Goal: Information Seeking & Learning: Find specific fact

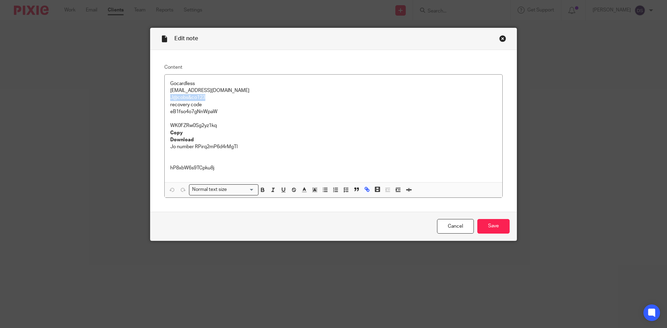
click at [503, 38] on div "Close this dialog window" at bounding box center [502, 38] width 7 height 7
click at [499, 38] on div "Close this dialog window" at bounding box center [502, 38] width 7 height 7
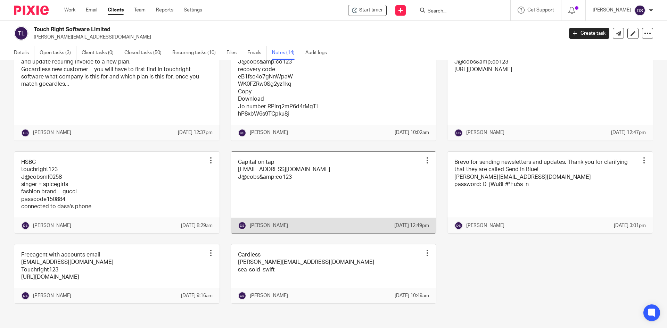
scroll to position [320, 0]
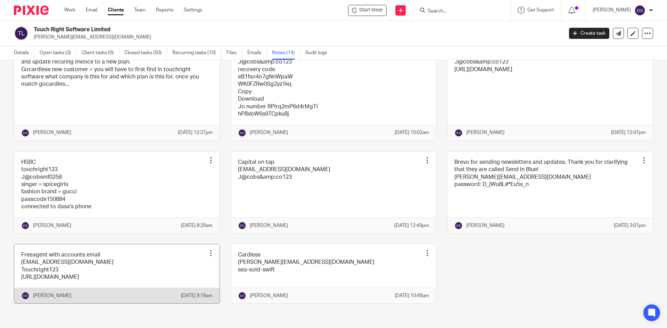
click at [80, 260] on link at bounding box center [116, 273] width 205 height 59
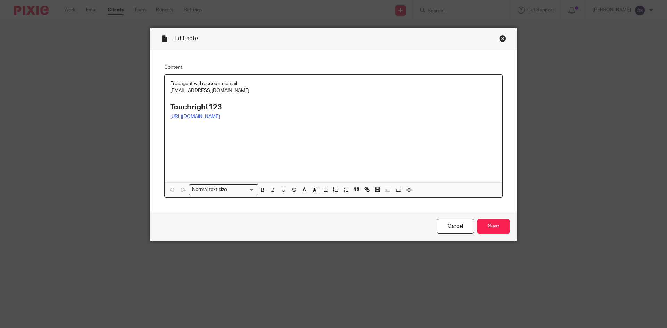
drag, startPoint x: 253, startPoint y: 90, endPoint x: 129, endPoint y: 89, distance: 123.9
click at [129, 89] on div "Edit note Content Freeagent with accounts email [EMAIL_ADDRESS][DOMAIN_NAME] To…" at bounding box center [333, 164] width 667 height 328
copy p "[EMAIL_ADDRESS][DOMAIN_NAME]"
drag, startPoint x: 231, startPoint y: 109, endPoint x: 114, endPoint y: 107, distance: 116.3
click at [114, 107] on div "Edit note Content Freeagent with accounts email accounts@touchrightsoftware.com…" at bounding box center [333, 164] width 667 height 328
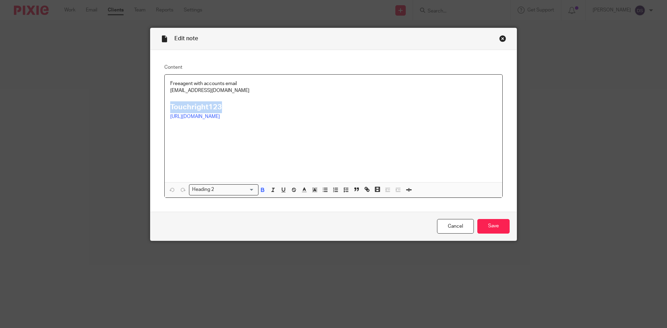
copy strong "Touchright123"
click at [499, 40] on div "Close this dialog window" at bounding box center [502, 38] width 7 height 7
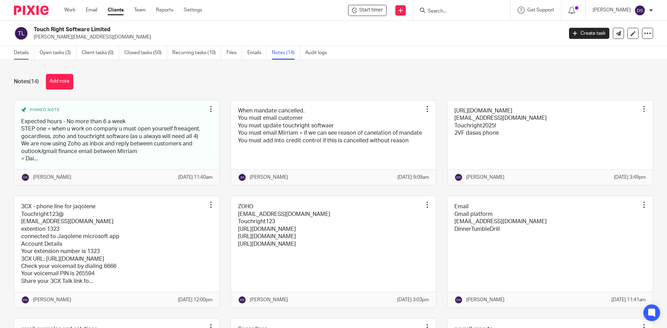
drag, startPoint x: 0, startPoint y: 0, endPoint x: 23, endPoint y: 51, distance: 56.3
click at [23, 52] on link "Details" at bounding box center [24, 53] width 20 height 14
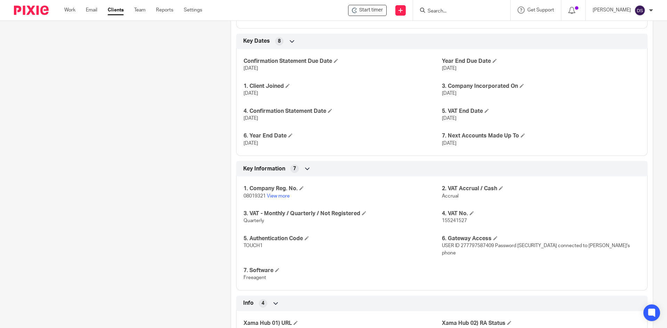
scroll to position [451, 0]
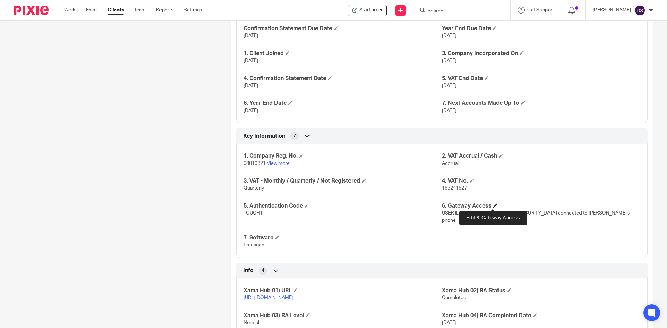
click at [493, 206] on span at bounding box center [495, 205] width 4 height 4
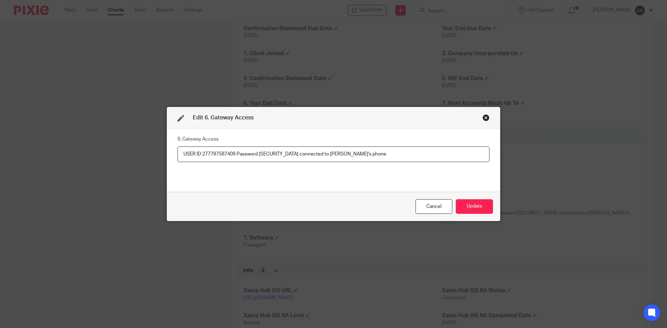
drag, startPoint x: 233, startPoint y: 153, endPoint x: 201, endPoint y: 154, distance: 32.3
click at [201, 154] on input "USER ID 277797587409 Password Plentific2021! connected to Dasa's phone" at bounding box center [333, 155] width 312 height 16
drag, startPoint x: 288, startPoint y: 153, endPoint x: 257, endPoint y: 152, distance: 30.9
click at [257, 152] on input "USER ID 277797587409 Password Plentific2021! connected to Dasa's phone" at bounding box center [333, 155] width 312 height 16
click at [483, 117] on div "Close this dialog window" at bounding box center [485, 117] width 7 height 7
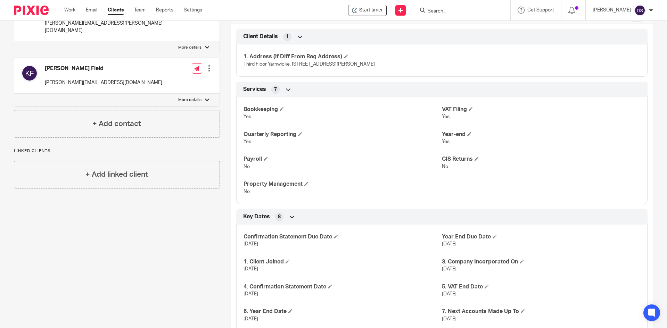
scroll to position [0, 0]
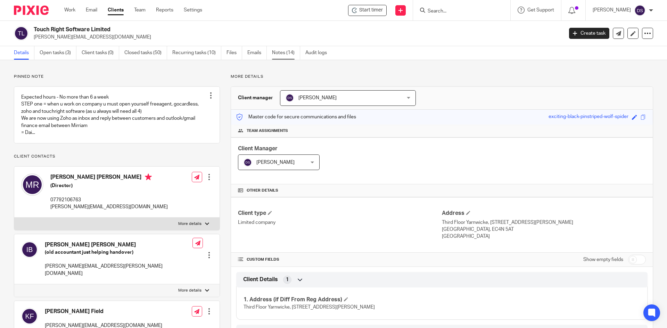
click at [283, 54] on link "Notes (14)" at bounding box center [286, 53] width 28 height 14
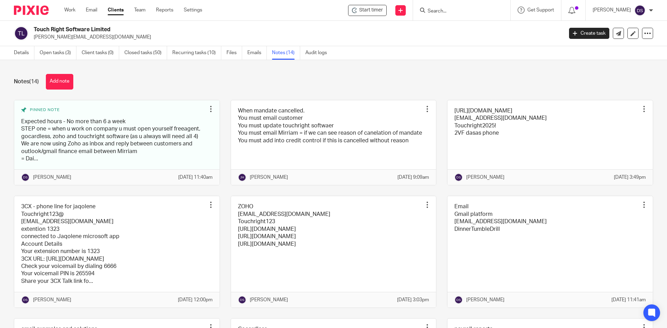
click at [289, 52] on link "Notes (14)" at bounding box center [286, 53] width 28 height 14
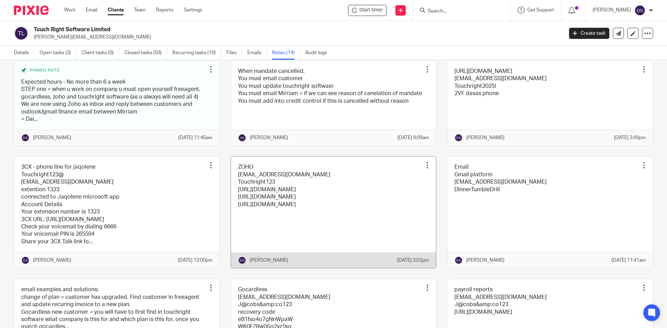
scroll to position [35, 0]
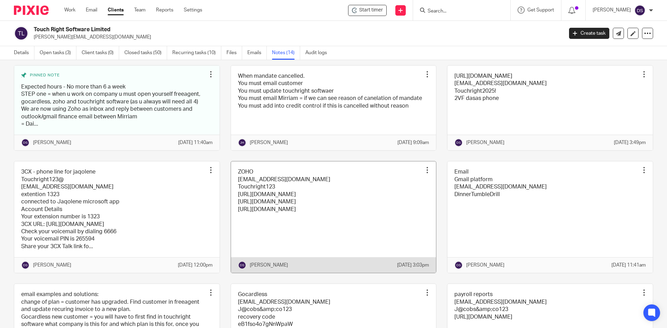
click at [252, 184] on link at bounding box center [333, 216] width 205 height 111
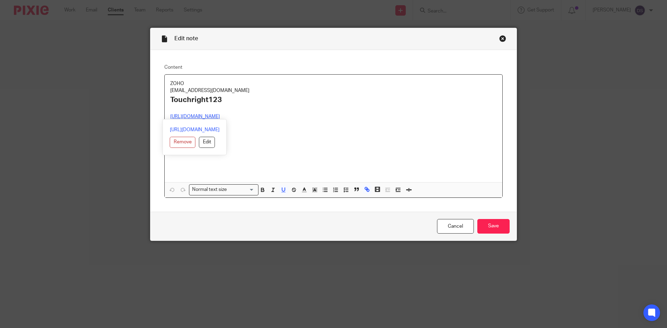
drag, startPoint x: 220, startPoint y: 115, endPoint x: 153, endPoint y: 112, distance: 67.0
click at [153, 112] on div "Content ZOHO accounts@touchrightsoftware.com Touchright123 https://desk.zoho.eu…" at bounding box center [333, 131] width 366 height 162
copy div "https://desk.zoho.eu/"
click at [499, 37] on div "Close this dialog window" at bounding box center [502, 38] width 7 height 7
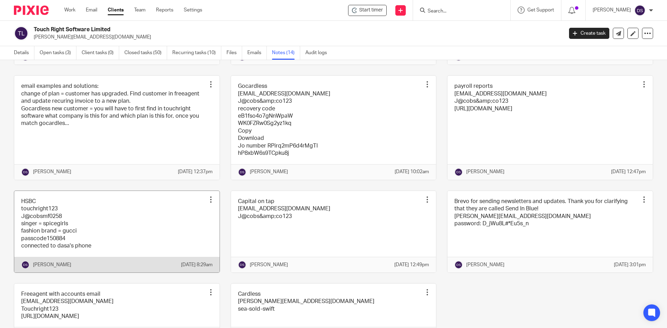
scroll to position [320, 0]
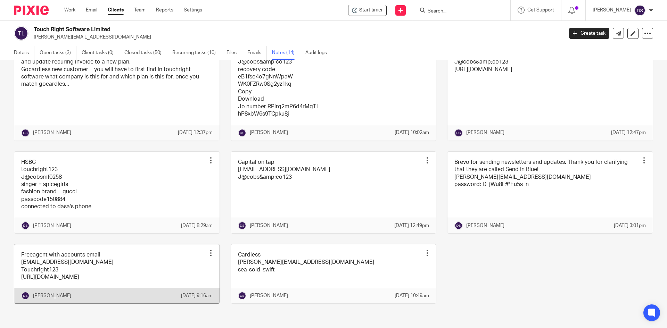
click at [62, 256] on link at bounding box center [116, 273] width 205 height 59
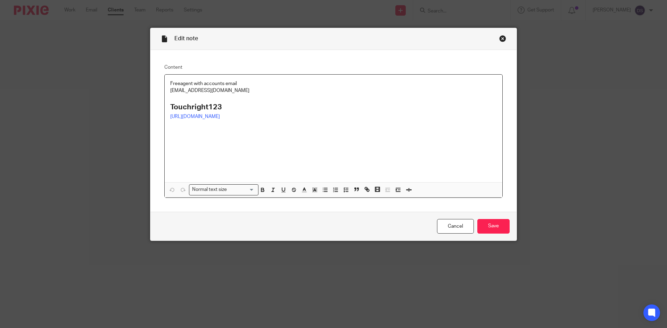
drag, startPoint x: 243, startPoint y: 93, endPoint x: 156, endPoint y: 92, distance: 86.8
click at [156, 92] on div "Content Freeagent with accounts email accounts@touchrightsoftware.com Touchrigh…" at bounding box center [333, 131] width 366 height 162
copy p "accounts@touchrightsoftware.com"
drag, startPoint x: 227, startPoint y: 108, endPoint x: 153, endPoint y: 107, distance: 74.0
click at [153, 107] on div "Content Freeagent with accounts email accounts@touchrightsoftware.com Touchrigh…" at bounding box center [333, 131] width 366 height 162
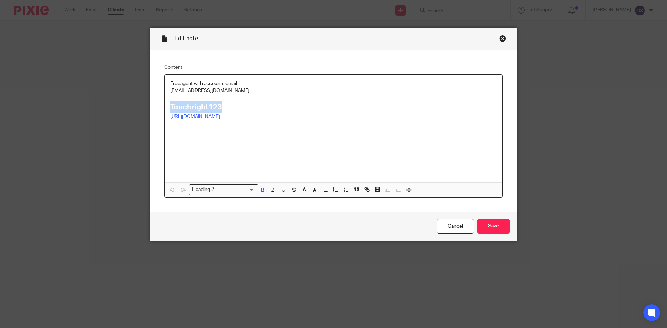
copy strong "Touchright123"
click at [499, 38] on div "Close this dialog window" at bounding box center [502, 38] width 7 height 7
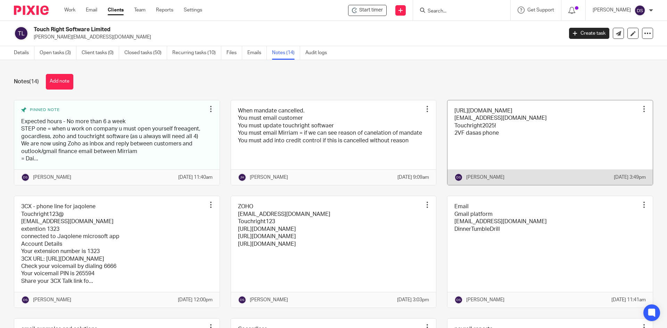
click at [483, 116] on link at bounding box center [549, 142] width 205 height 85
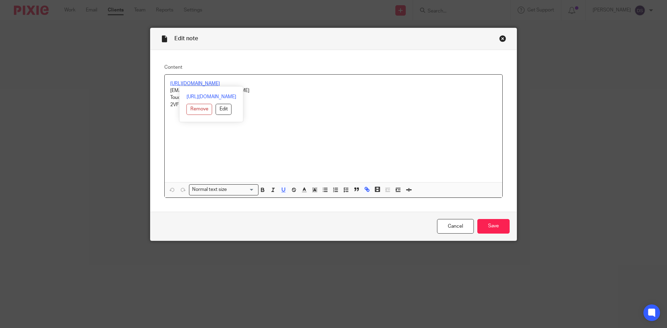
drag, startPoint x: 212, startPoint y: 82, endPoint x: 141, endPoint y: 81, distance: 71.9
click at [141, 81] on div "Edit note Content [URL][DOMAIN_NAME] [EMAIL_ADDRESS][DOMAIN_NAME] Touchright202…" at bounding box center [333, 164] width 667 height 328
copy u "[URL][DOMAIN_NAME]"
click at [307, 118] on div "[URL][DOMAIN_NAME] [EMAIL_ADDRESS][DOMAIN_NAME] Touchright2025! 2VF dasas phone" at bounding box center [333, 129] width 337 height 108
drag, startPoint x: 246, startPoint y: 93, endPoint x: 160, endPoint y: 93, distance: 86.1
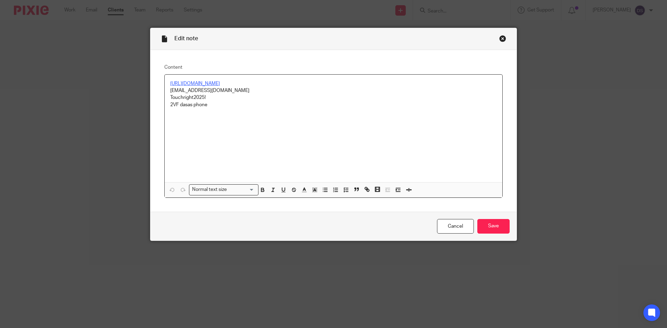
click at [160, 93] on div "Content [URL][DOMAIN_NAME] [EMAIL_ADDRESS][DOMAIN_NAME] Touchright2025! 2VF das…" at bounding box center [333, 131] width 366 height 162
copy p "[EMAIL_ADDRESS][DOMAIN_NAME]"
drag, startPoint x: 209, startPoint y: 99, endPoint x: 154, endPoint y: 98, distance: 54.9
click at [154, 98] on div "Content [URL][DOMAIN_NAME] [EMAIL_ADDRESS][DOMAIN_NAME] Touchright2025! 2VF das…" at bounding box center [333, 131] width 366 height 162
copy p "Touchright2025!"
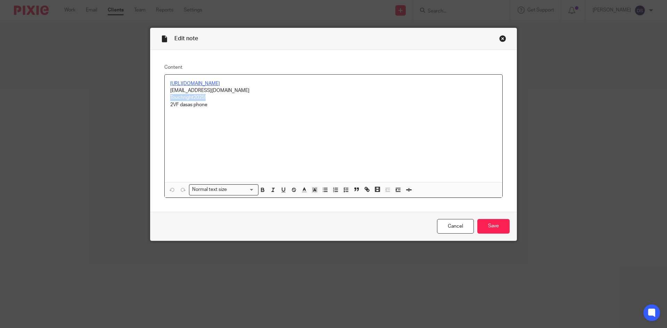
click at [499, 39] on div "Close this dialog window" at bounding box center [502, 38] width 7 height 7
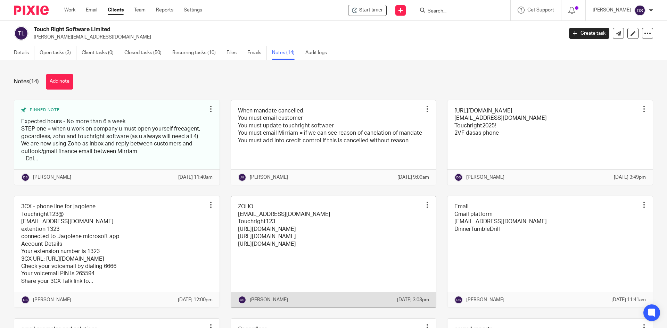
click at [240, 222] on link at bounding box center [333, 251] width 205 height 111
click at [245, 220] on link at bounding box center [333, 251] width 205 height 111
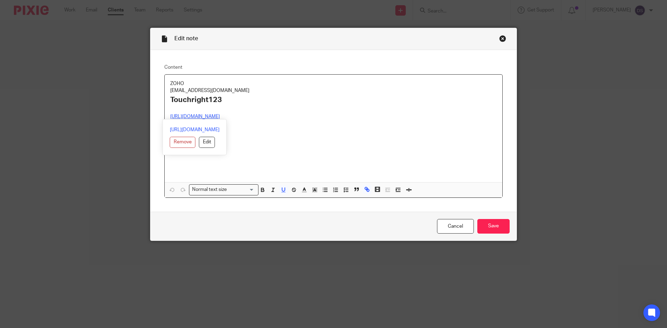
drag, startPoint x: 220, startPoint y: 117, endPoint x: 151, endPoint y: 115, distance: 69.1
click at [151, 115] on div "Content ZOHO [EMAIL_ADDRESS][DOMAIN_NAME] Touchright123 [URL][DOMAIN_NAME] [URL…" at bounding box center [333, 131] width 366 height 162
copy u "[URL][DOMAIN_NAME]"
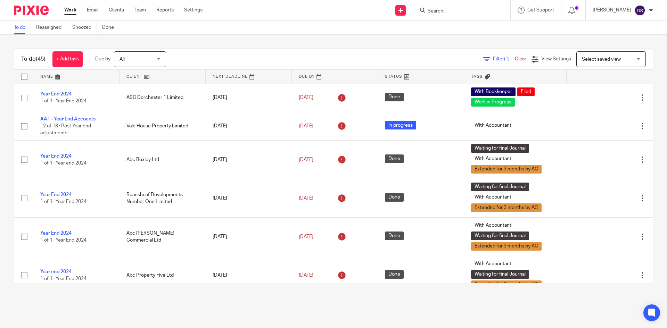
drag, startPoint x: 0, startPoint y: 0, endPoint x: 435, endPoint y: 10, distance: 434.8
click at [435, 10] on input "Search" at bounding box center [458, 11] width 62 height 6
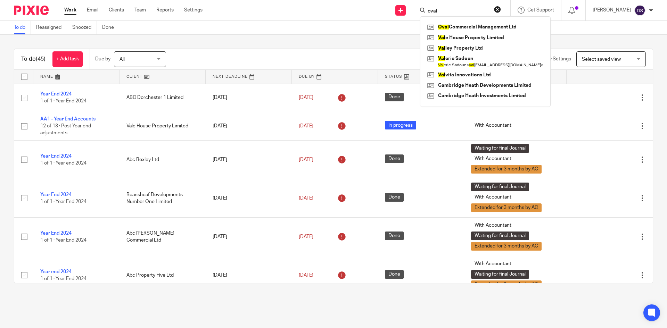
type input "oval"
click button "submit" at bounding box center [0, 0] width 0 height 0
click at [464, 25] on link at bounding box center [484, 27] width 119 height 10
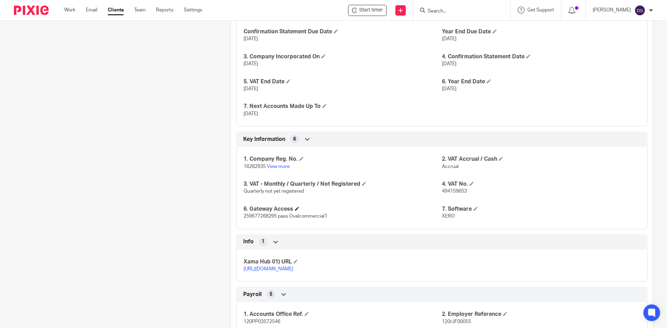
scroll to position [451, 0]
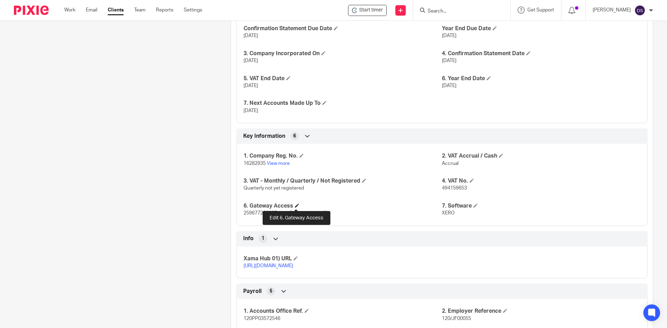
click at [296, 205] on span at bounding box center [297, 205] width 4 height 4
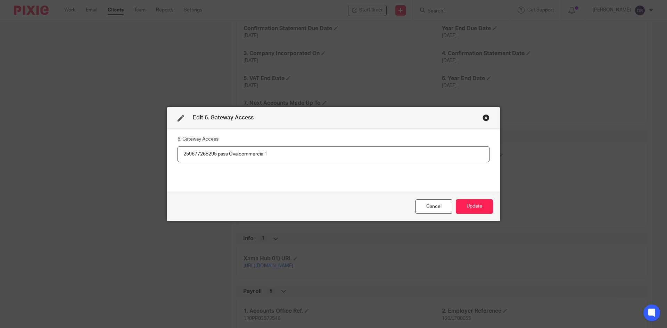
drag, startPoint x: 215, startPoint y: 154, endPoint x: 122, endPoint y: 151, distance: 93.1
click at [122, 151] on div "Edit 6. Gateway Access 6. Gateway Access 259677268295 pass Ovalcommercial1 Canc…" at bounding box center [333, 164] width 667 height 328
drag, startPoint x: 280, startPoint y: 153, endPoint x: 228, endPoint y: 152, distance: 52.5
click at [228, 152] on input "259677268295 pass Ovalcommercial1" at bounding box center [333, 155] width 312 height 16
click at [483, 118] on div "Close this dialog window" at bounding box center [485, 117] width 7 height 7
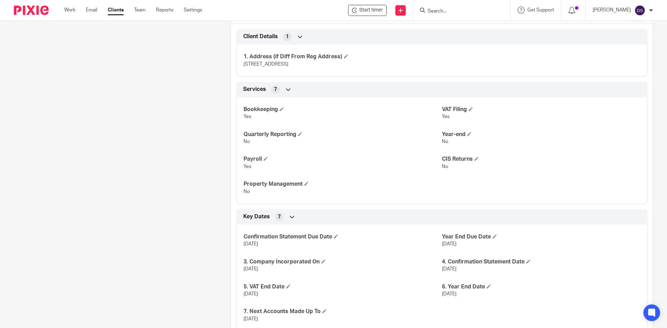
scroll to position [0, 0]
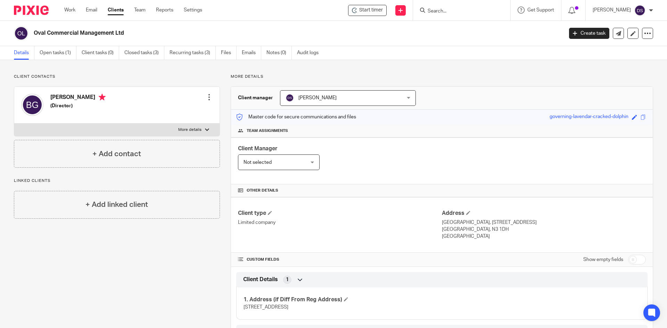
click at [483, 13] on input "Search" at bounding box center [458, 11] width 62 height 6
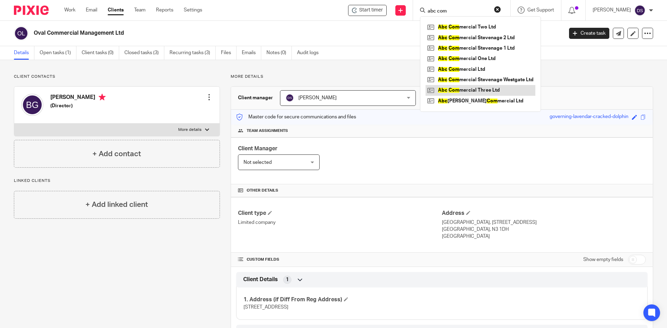
type input "abc com"
click at [473, 90] on link at bounding box center [480, 90] width 110 height 10
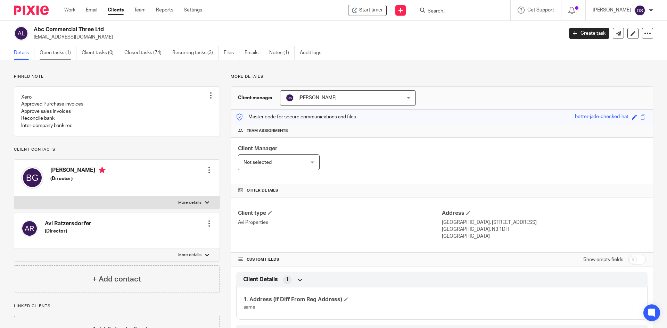
click at [61, 51] on link "Open tasks (1)" at bounding box center [58, 53] width 37 height 14
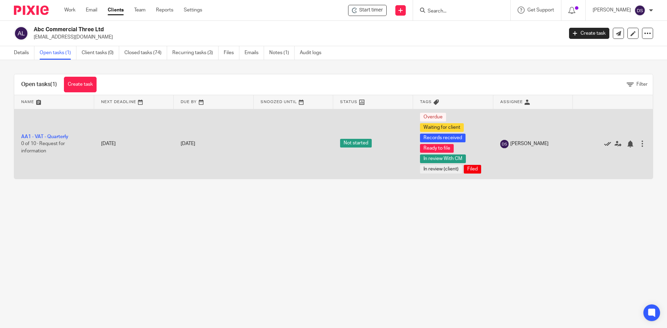
click at [604, 145] on icon at bounding box center [607, 144] width 7 height 7
